Goal: Task Accomplishment & Management: Manage account settings

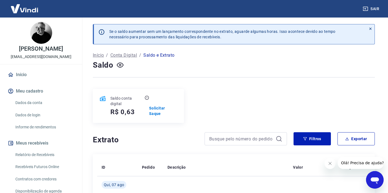
click at [221, 105] on div "Saldo conta digital R$ 0,63 Solicitar Saque" at bounding box center [234, 106] width 282 height 34
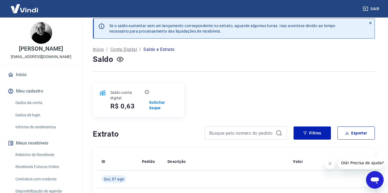
scroll to position [7, 0]
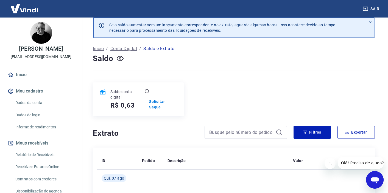
click at [370, 23] on icon at bounding box center [370, 22] width 4 height 4
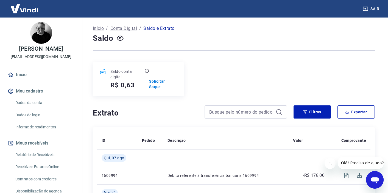
click at [28, 11] on img at bounding box center [25, 8] width 36 height 17
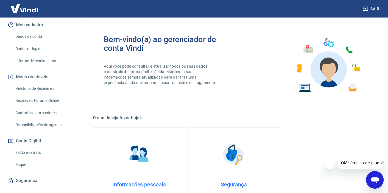
scroll to position [72, 0]
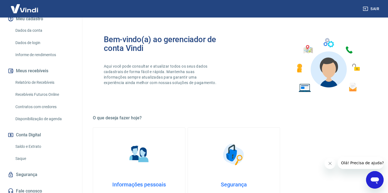
click at [28, 147] on link "Saldo e Extrato" at bounding box center [44, 146] width 62 height 11
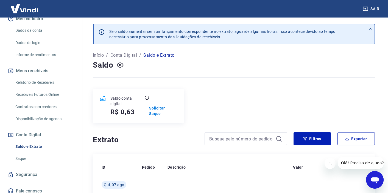
click at [222, 102] on div "Saldo conta digital R$ 0,63 Solicitar Saque" at bounding box center [234, 106] width 282 height 34
click at [151, 56] on p "Saldo e Extrato" at bounding box center [158, 55] width 31 height 7
click at [370, 28] on icon at bounding box center [370, 29] width 4 height 4
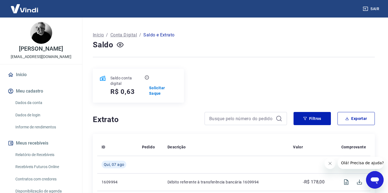
click at [28, 10] on img at bounding box center [25, 8] width 36 height 17
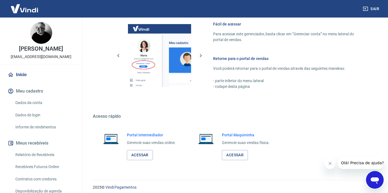
scroll to position [245, 0]
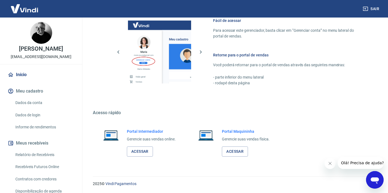
click at [167, 111] on h5 "Acesso rápido" at bounding box center [234, 112] width 282 height 5
click at [140, 150] on link "Acessar" at bounding box center [140, 152] width 26 height 10
